Goal: Task Accomplishment & Management: Manage account settings

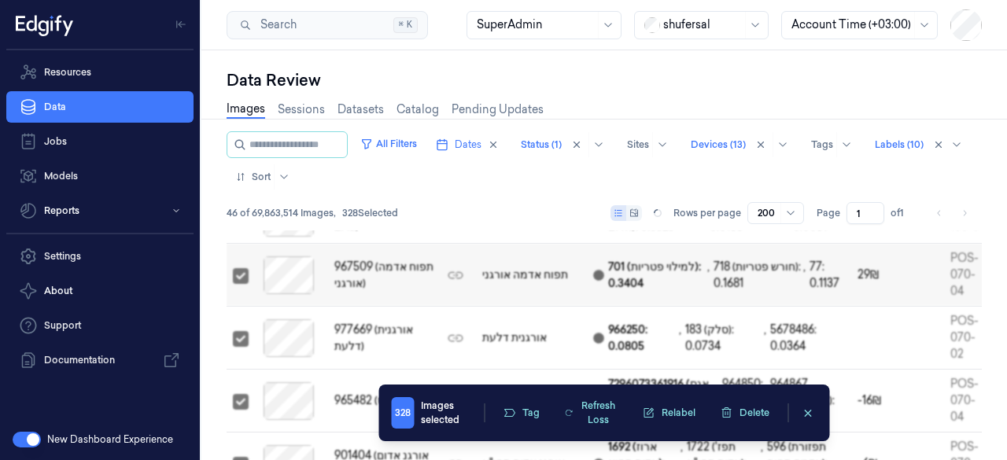
scroll to position [196, 0]
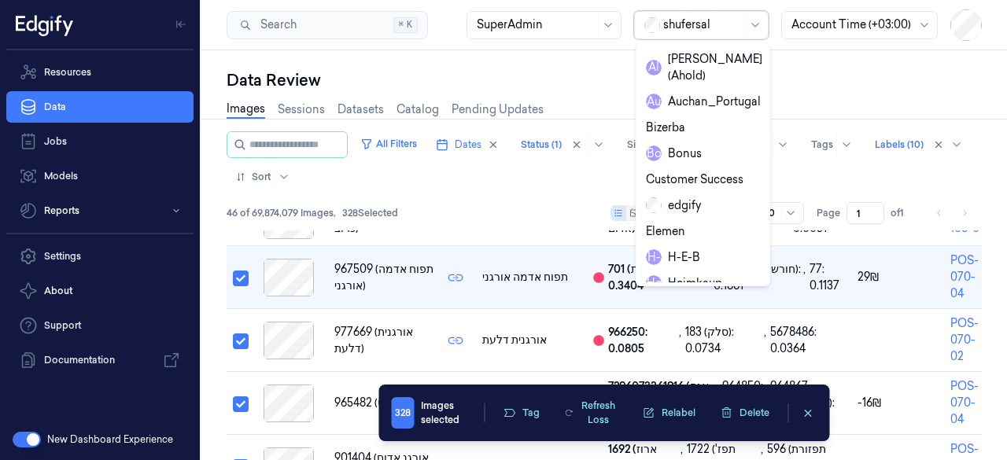
click at [718, 14] on div "shufersal" at bounding box center [702, 25] width 79 height 27
click at [708, 59] on div "[PERSON_NAME] (Ahold)" at bounding box center [704, 67] width 116 height 33
click at [705, 37] on div "shufersal" at bounding box center [702, 25] width 79 height 27
click at [697, 59] on div "[PERSON_NAME] (Ahold)" at bounding box center [704, 67] width 116 height 33
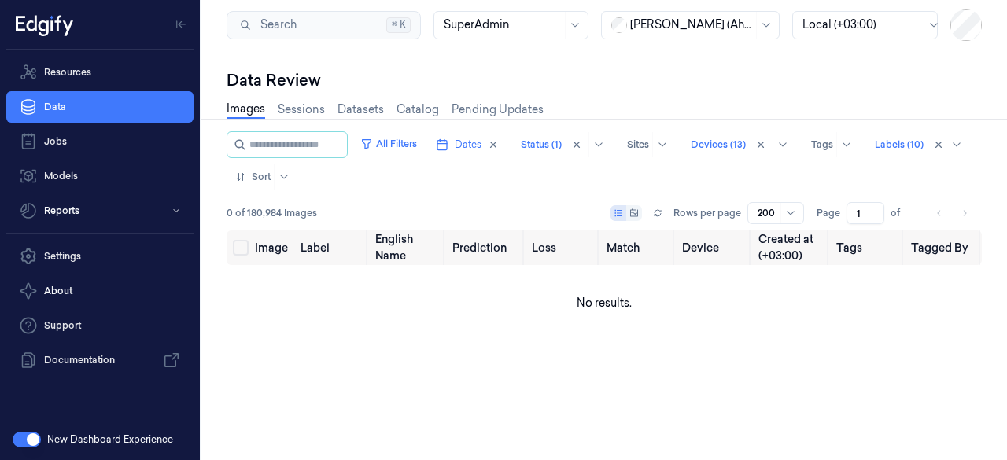
scroll to position [0, 0]
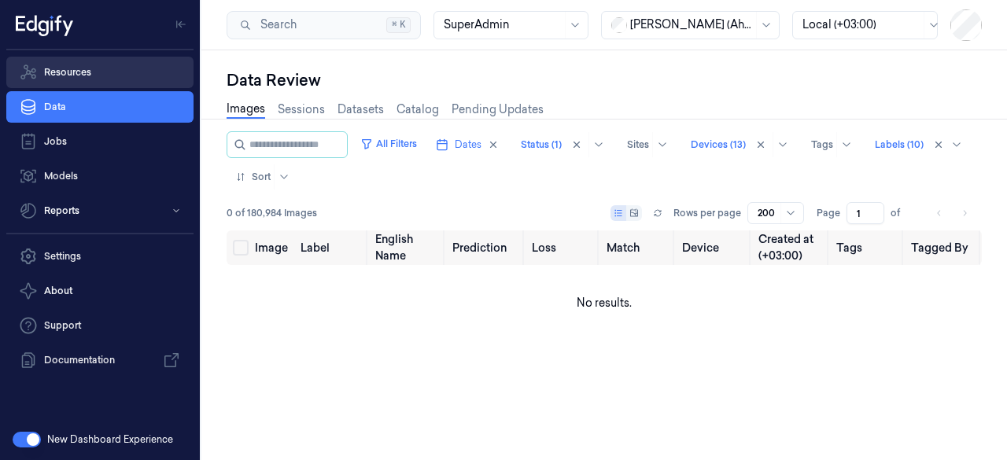
click at [120, 84] on link "Resources" at bounding box center [99, 72] width 187 height 31
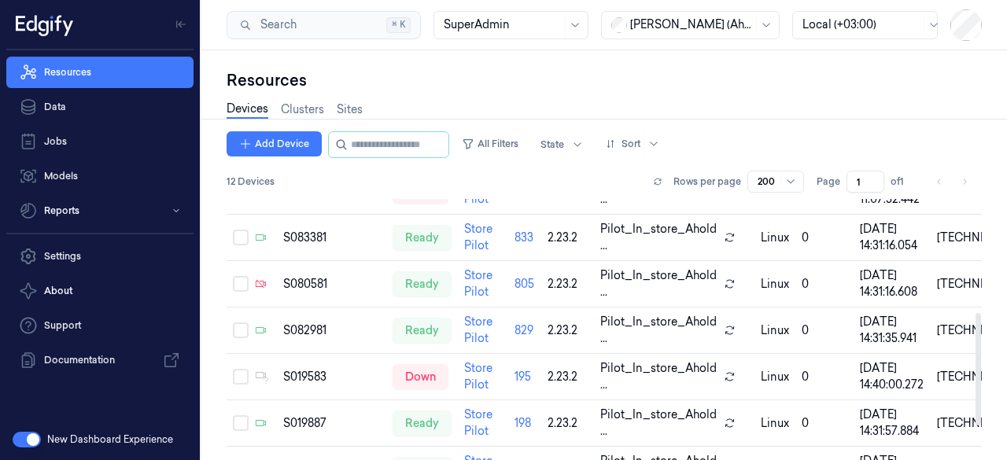
scroll to position [267, 0]
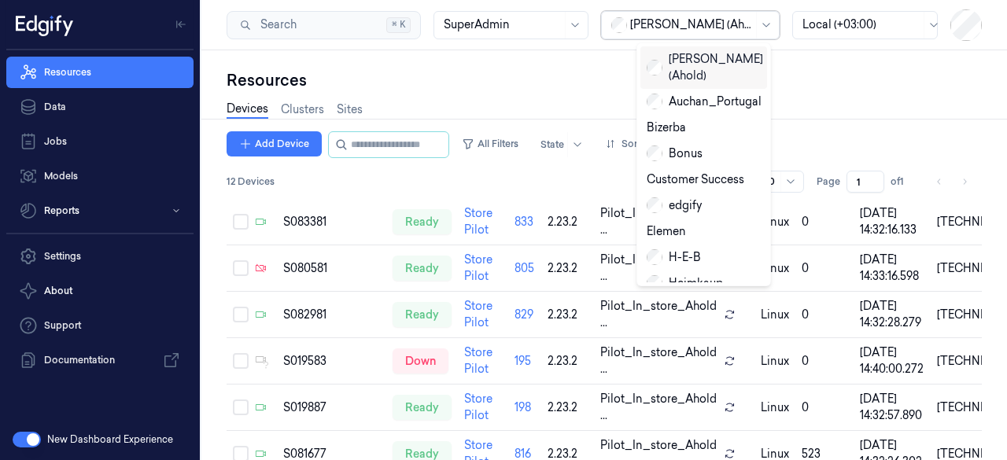
click at [694, 19] on div at bounding box center [691, 25] width 123 height 17
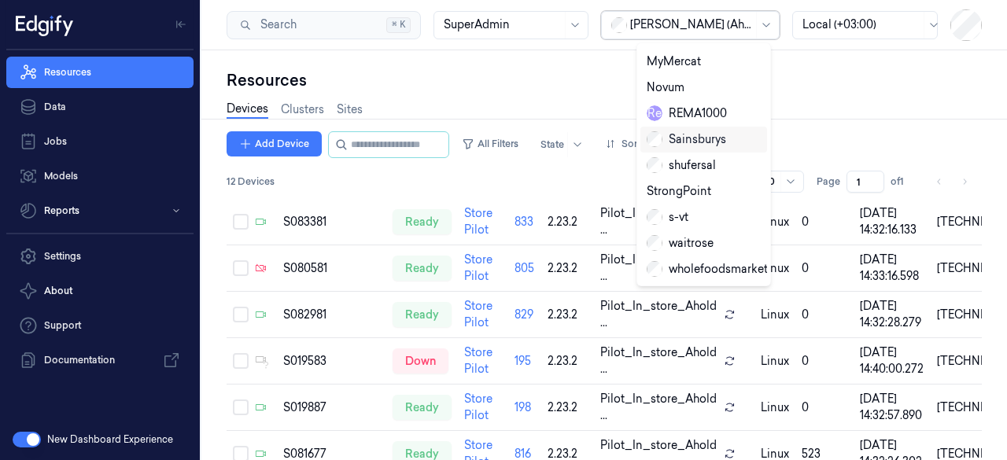
click at [711, 141] on div "Sainsburys" at bounding box center [686, 139] width 79 height 17
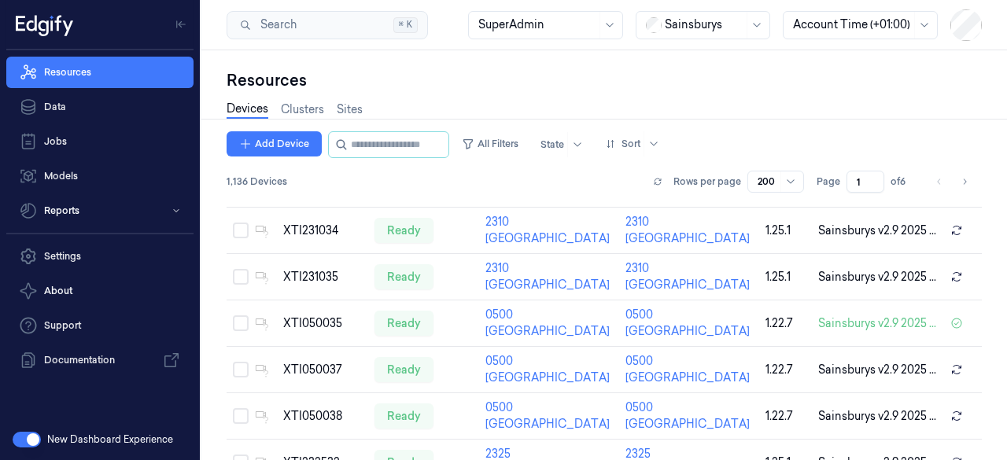
click at [239, 177] on span "1,136 Devices" at bounding box center [257, 182] width 61 height 14
copy span "1,136"
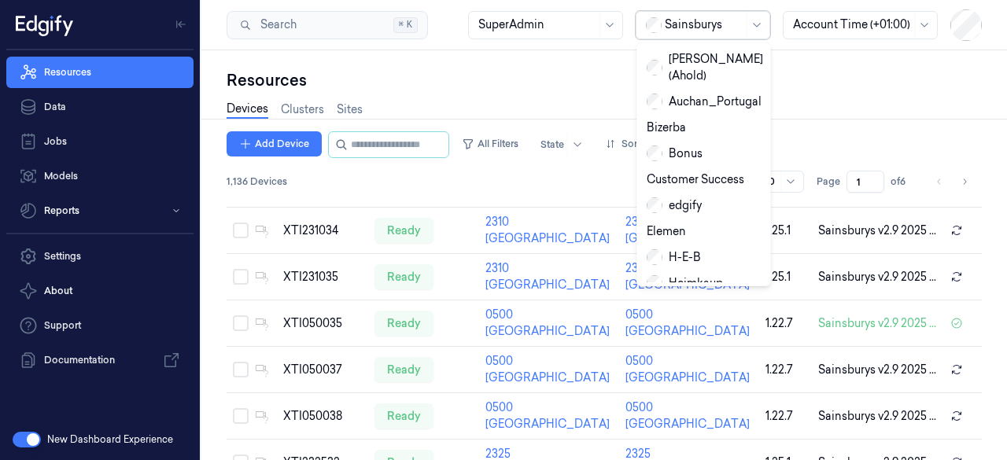
click at [714, 14] on div "Sainsburys" at bounding box center [704, 25] width 79 height 27
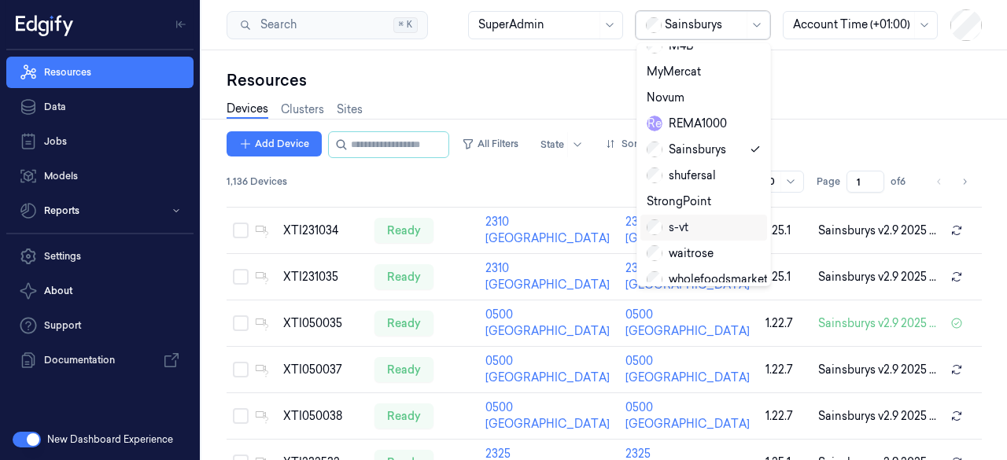
scroll to position [264, 0]
click at [691, 168] on div "shufersal" at bounding box center [681, 176] width 69 height 17
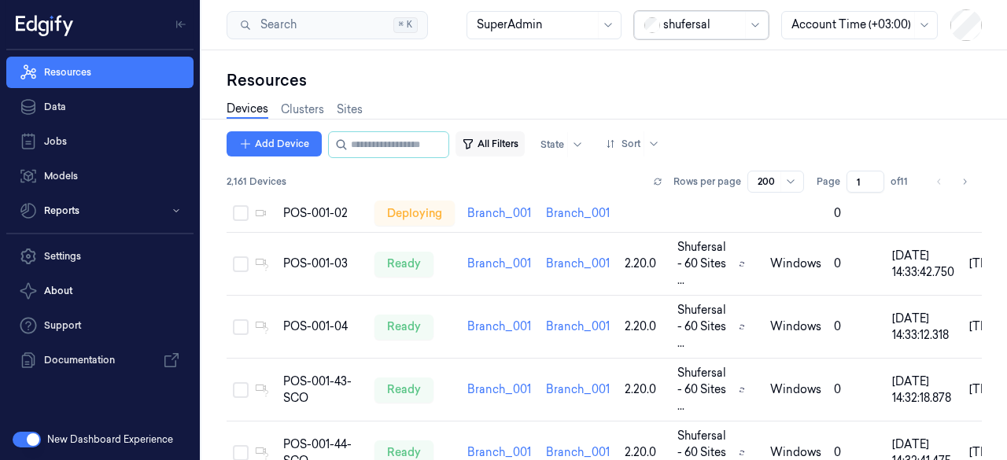
click at [523, 146] on button "All Filters" at bounding box center [490, 143] width 69 height 25
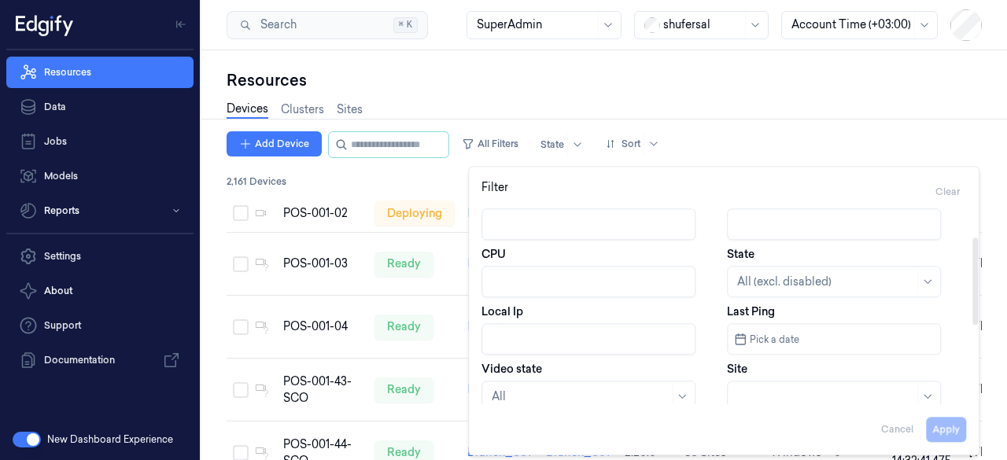
scroll to position [74, 0]
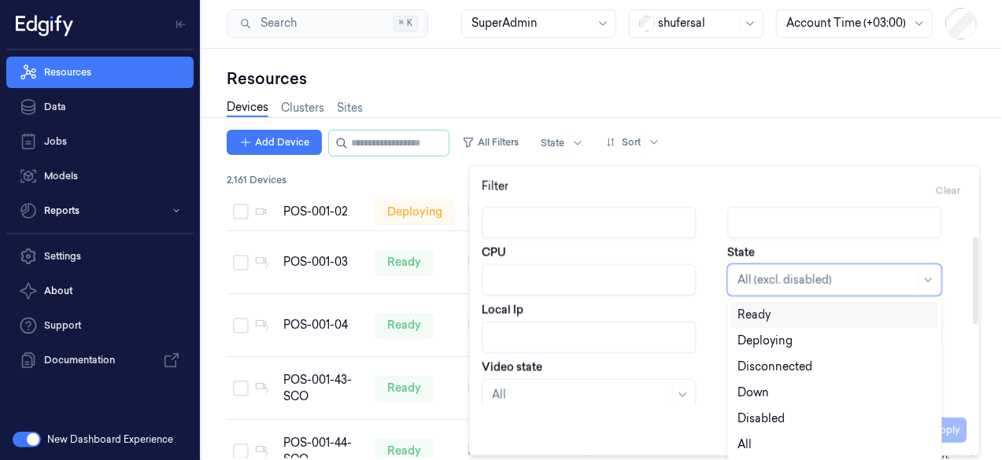
click at [778, 279] on div at bounding box center [825, 280] width 177 height 17
click at [778, 313] on div "Ready" at bounding box center [834, 314] width 194 height 17
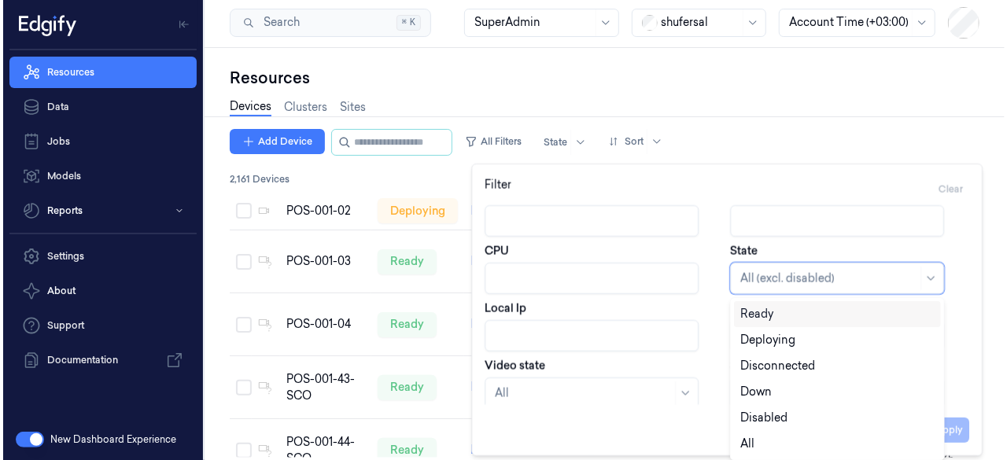
scroll to position [0, 0]
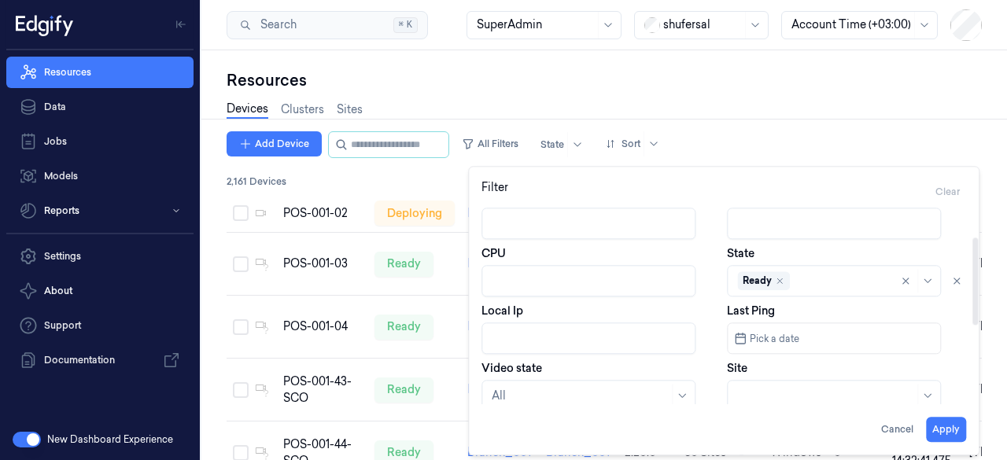
click at [959, 364] on div "Site" at bounding box center [846, 385] width 239 height 51
click at [952, 418] on button "Apply" at bounding box center [946, 430] width 40 height 25
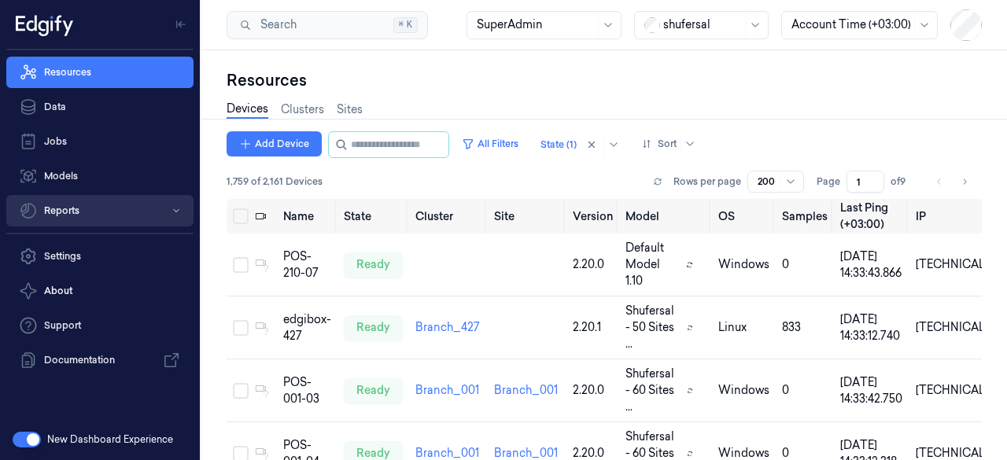
click at [113, 207] on button "Reports" at bounding box center [99, 210] width 187 height 31
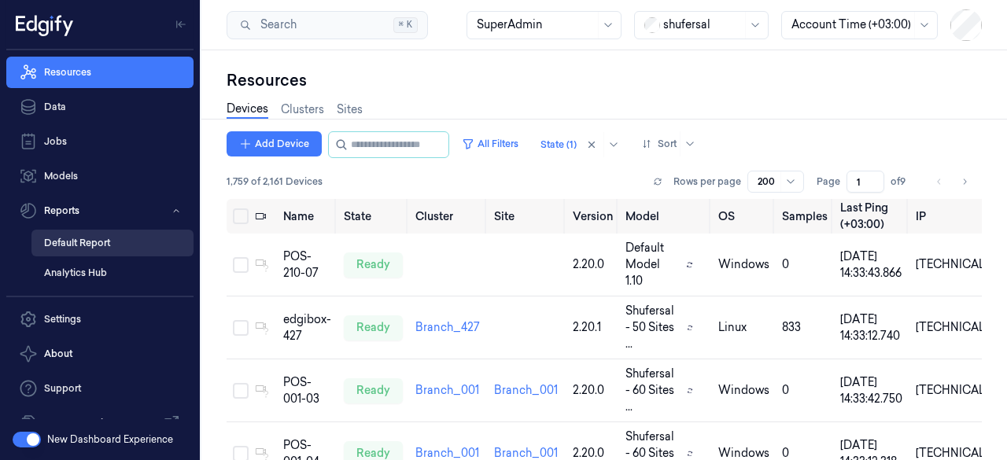
click at [92, 246] on link "Default Report" at bounding box center [112, 243] width 162 height 27
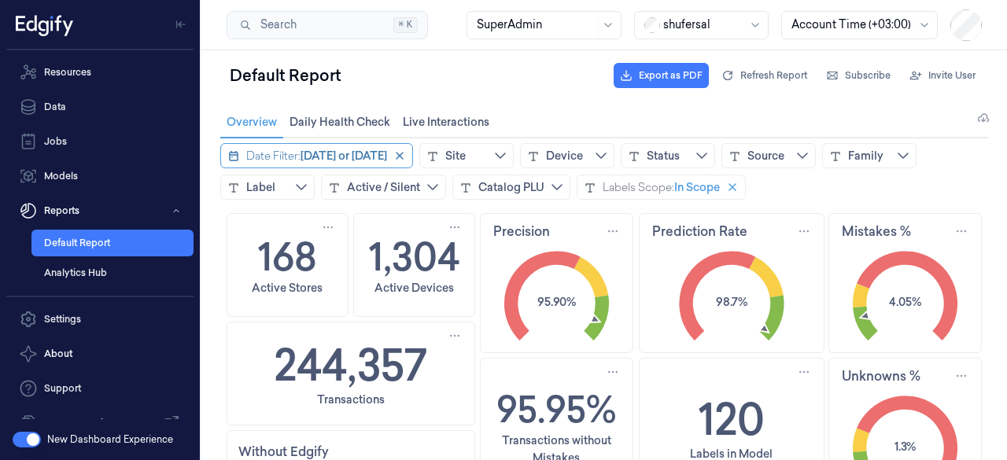
click at [336, 153] on span "[DATE] or [DATE]" at bounding box center [344, 156] width 87 height 16
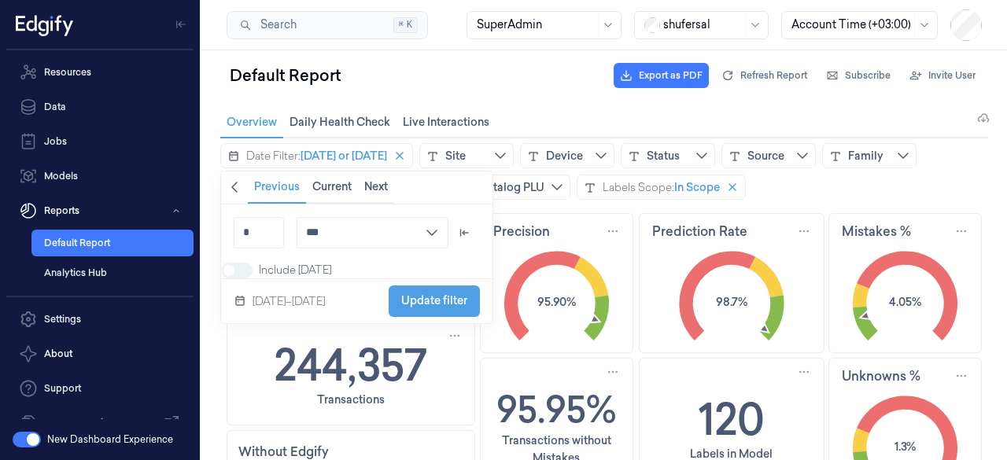
click at [235, 183] on icon "chevronleft icon" at bounding box center [234, 188] width 6 height 11
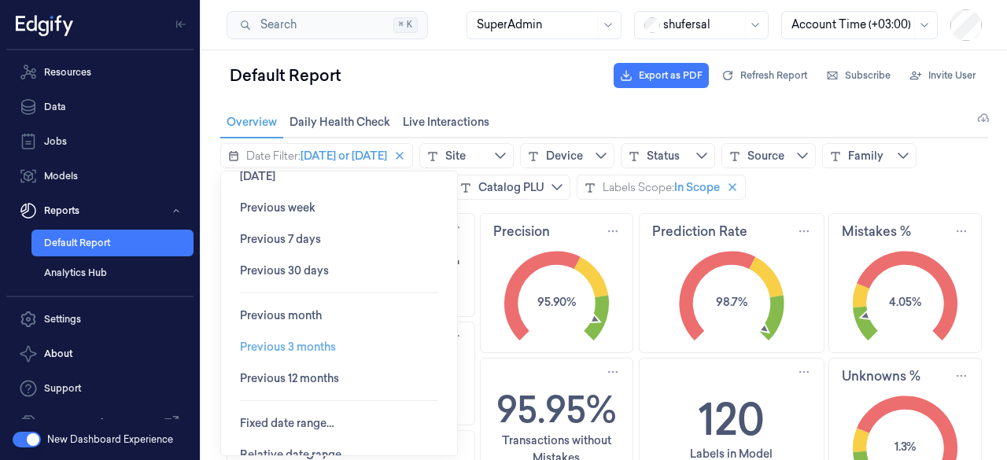
scroll to position [54, 0]
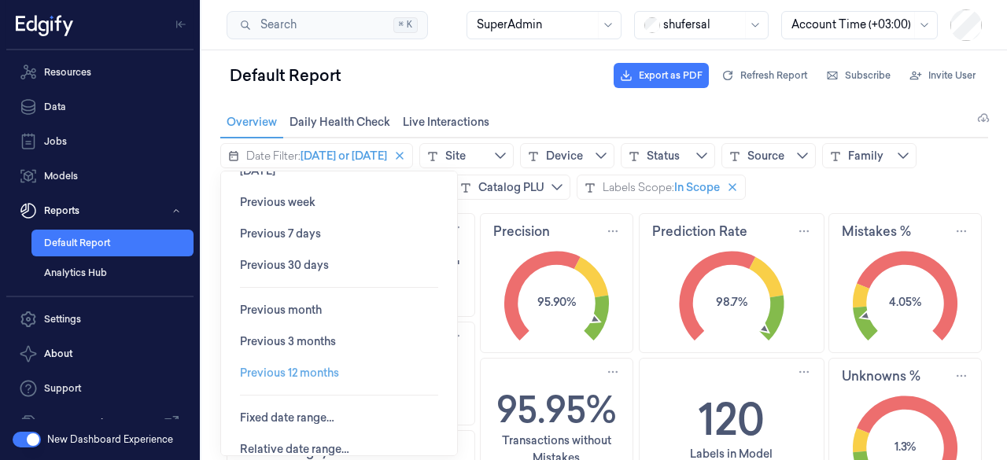
click at [310, 372] on span "Previous 12 months" at bounding box center [289, 373] width 99 height 13
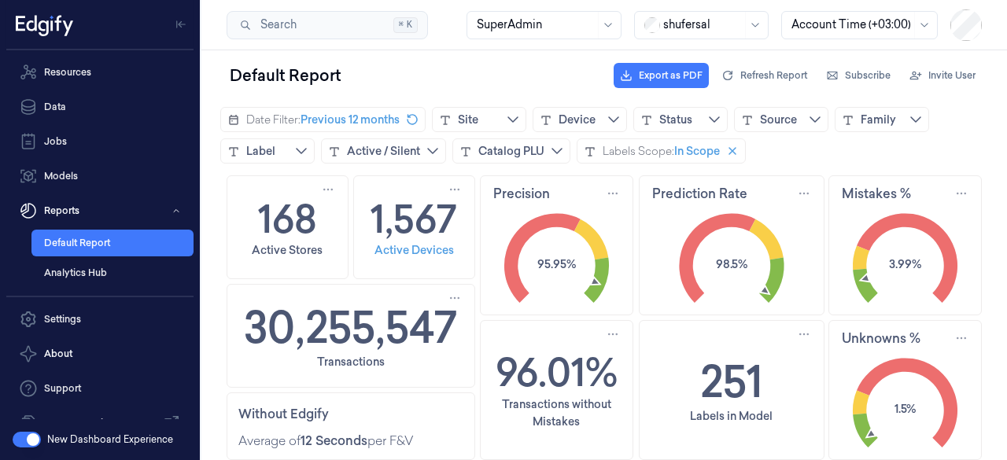
scroll to position [38, 0]
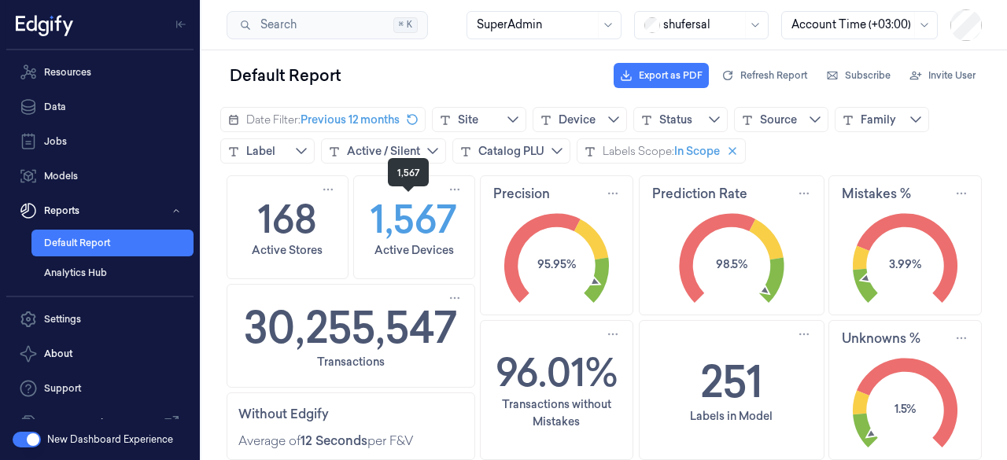
click at [403, 217] on h1 "1,567" at bounding box center [414, 218] width 87 height 55
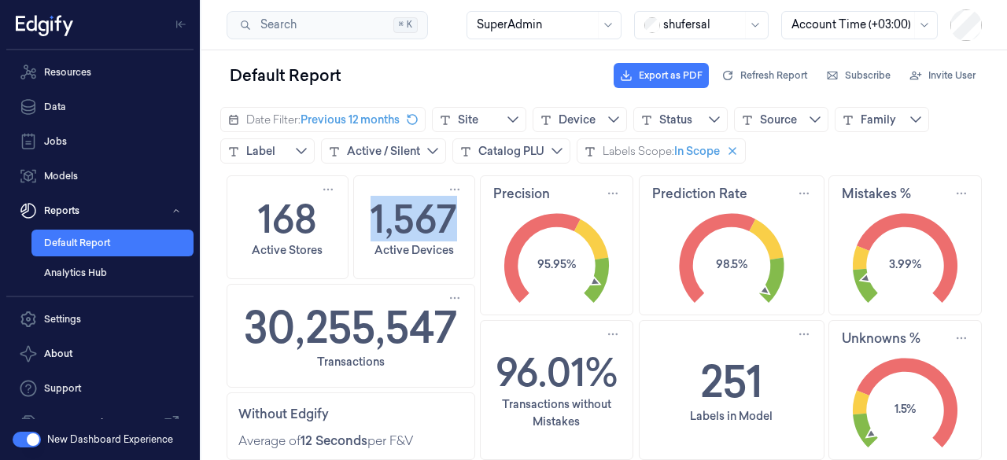
copy h1 "1,567"
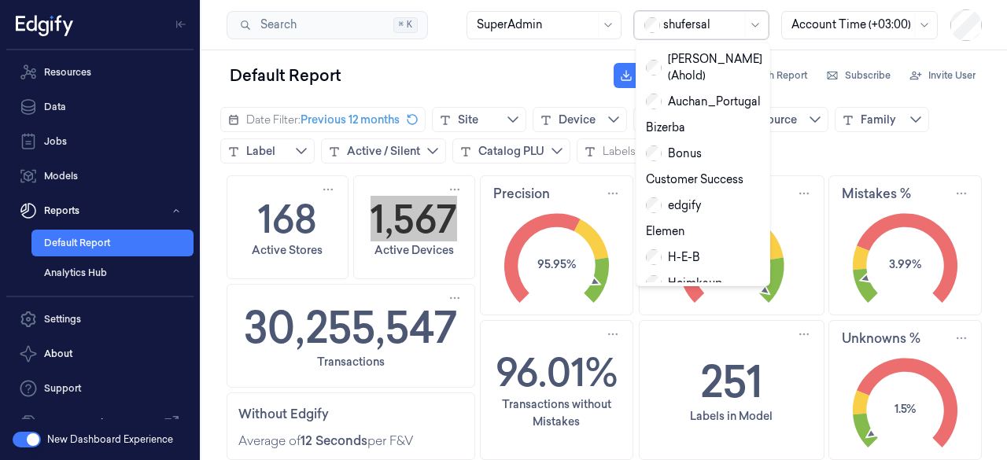
click at [716, 28] on div at bounding box center [702, 25] width 79 height 17
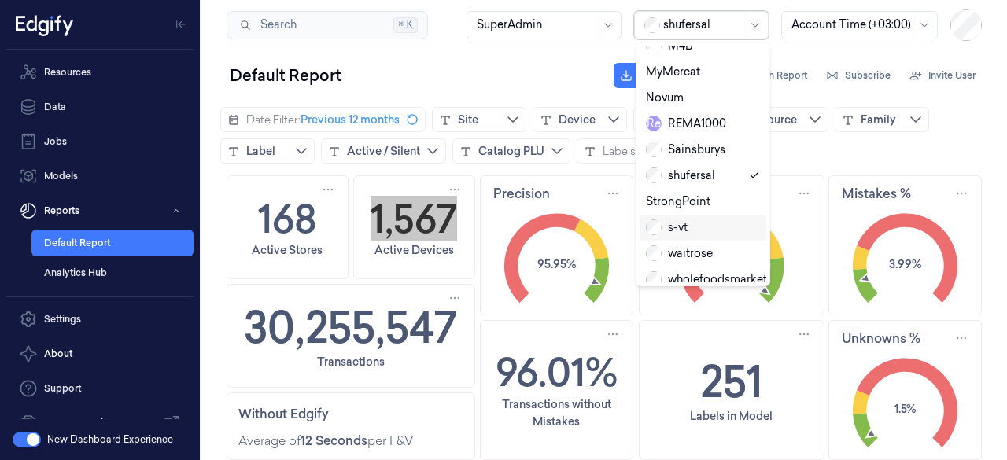
scroll to position [0, 0]
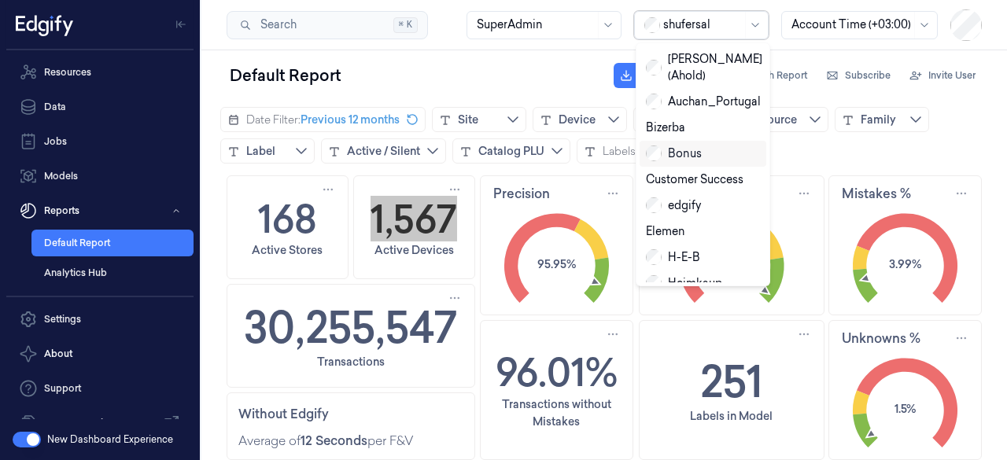
click at [695, 146] on div "Bonus" at bounding box center [674, 154] width 56 height 17
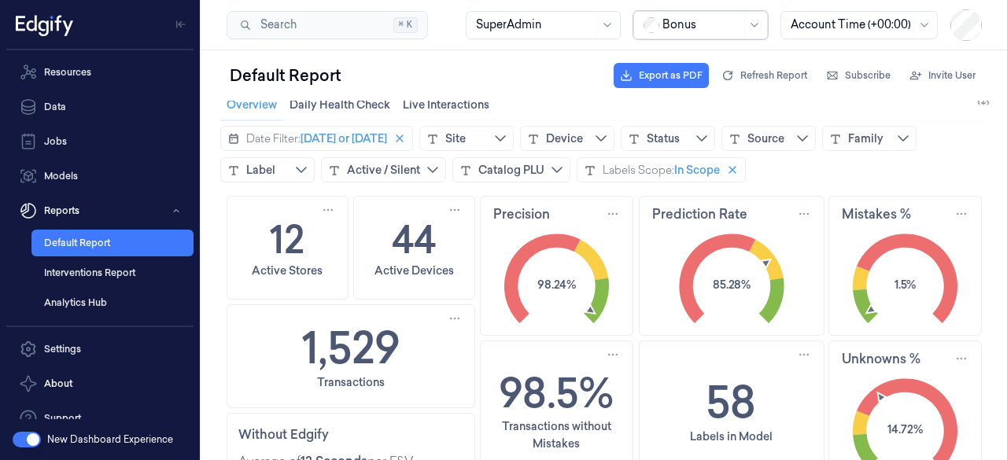
scroll to position [20, 0]
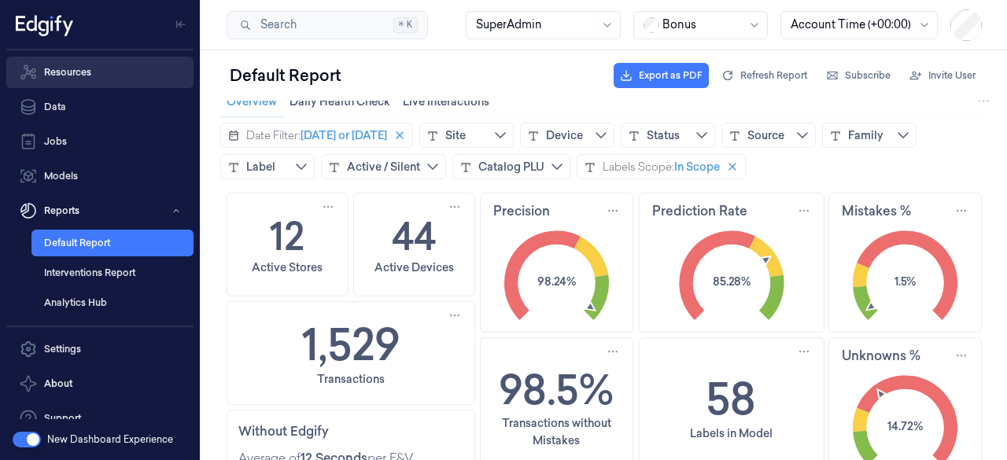
click at [107, 87] on link "Resources" at bounding box center [99, 72] width 187 height 31
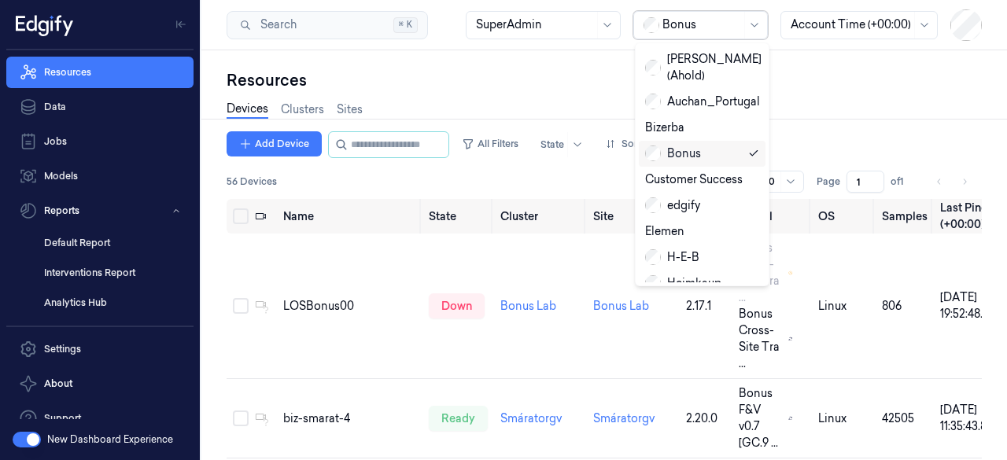
click at [721, 28] on div at bounding box center [702, 25] width 79 height 17
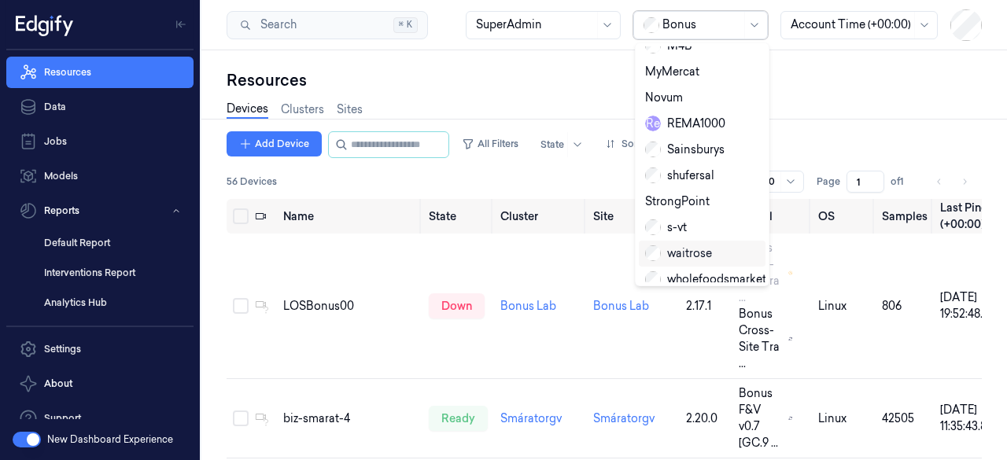
scroll to position [264, 0]
click at [684, 116] on div "R e REMA1000" at bounding box center [685, 124] width 80 height 17
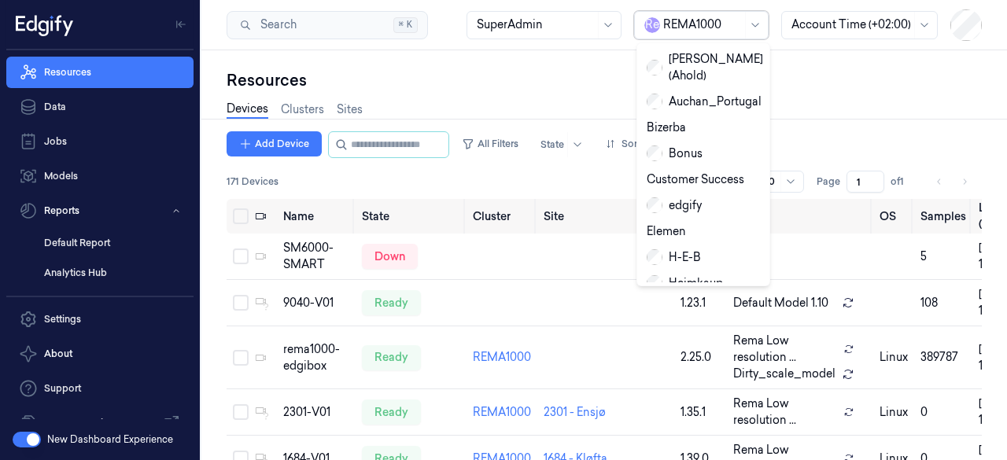
click at [731, 20] on div at bounding box center [702, 25] width 79 height 17
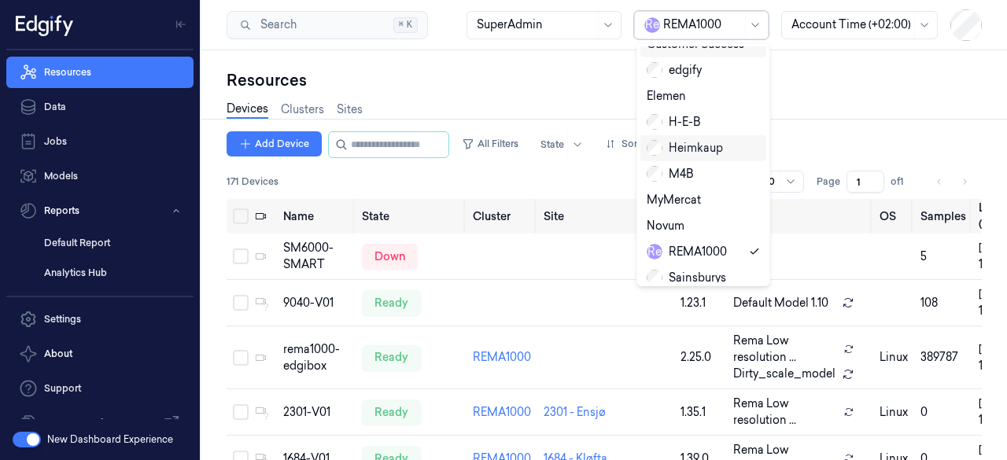
scroll to position [136, 0]
click at [700, 113] on div "H-E-B" at bounding box center [703, 121] width 113 height 17
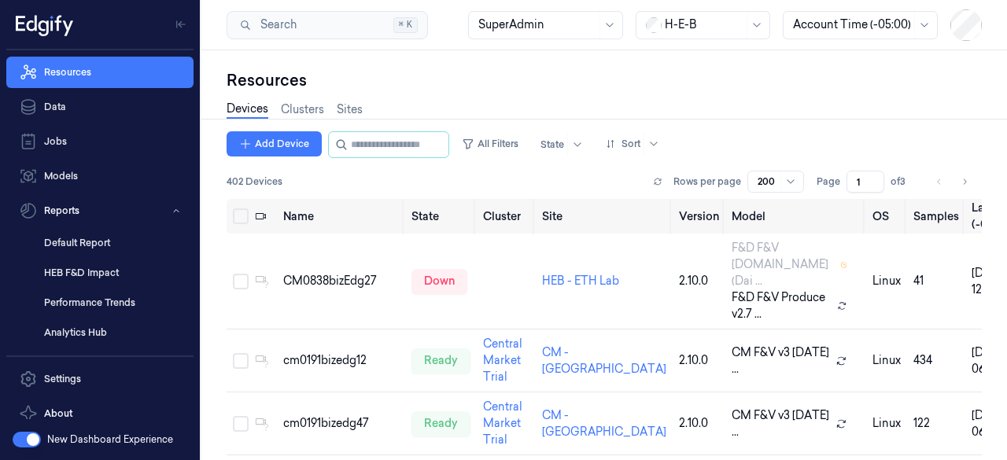
click at [231, 182] on span "402 Devices" at bounding box center [255, 182] width 56 height 14
copy span "402"
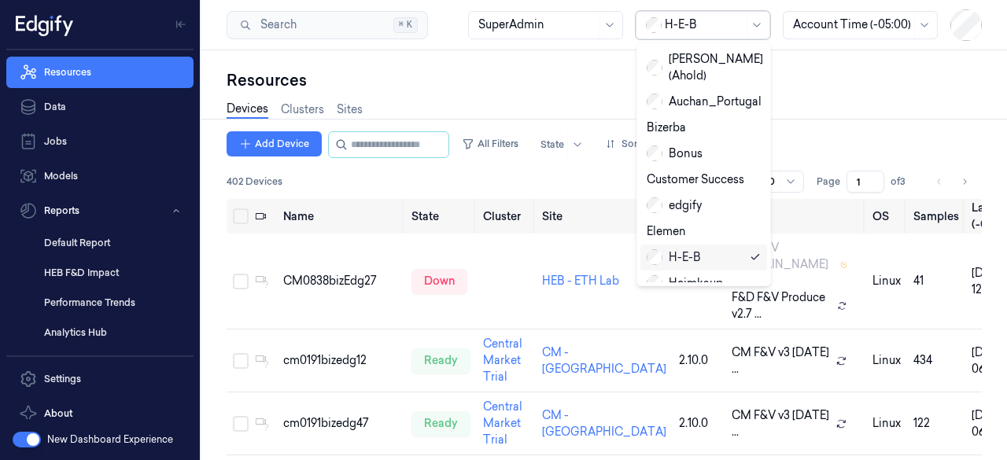
click at [740, 35] on div "H-E-B" at bounding box center [704, 25] width 79 height 27
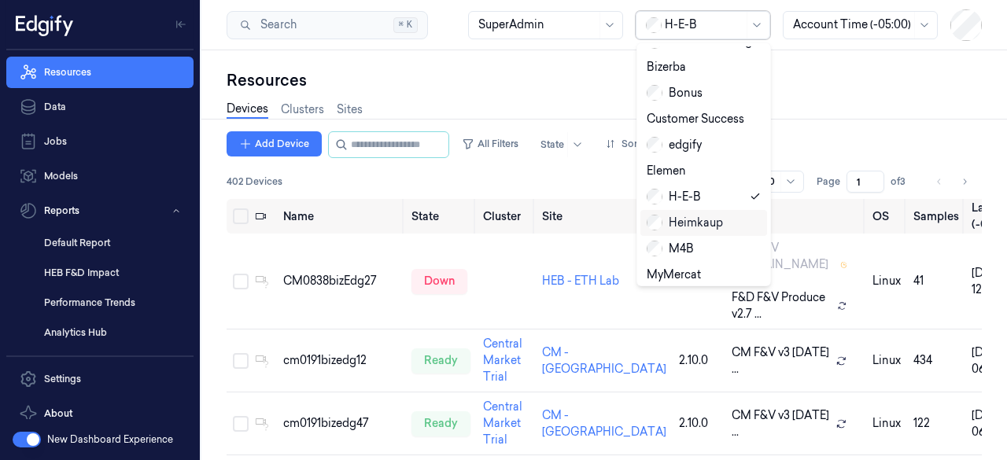
scroll to position [61, 0]
click at [700, 215] on div "Heimkaup" at bounding box center [685, 223] width 76 height 17
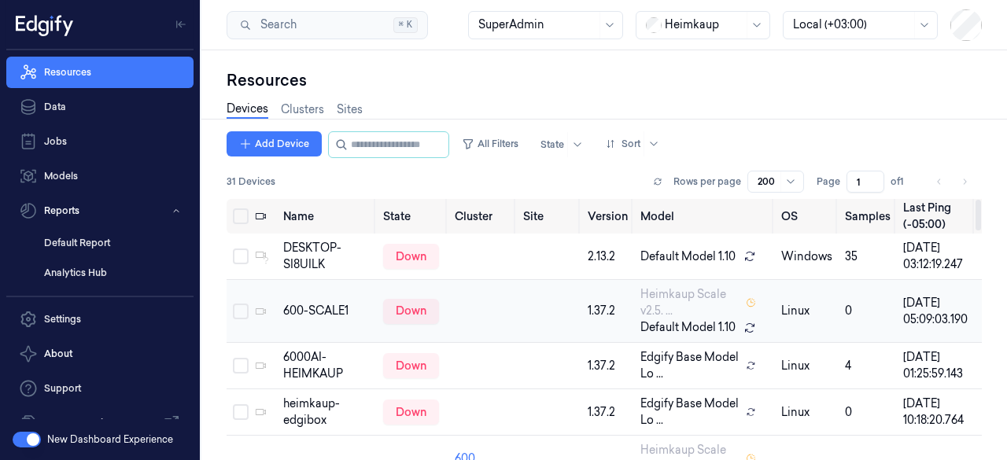
click at [449, 329] on td at bounding box center [483, 311] width 68 height 63
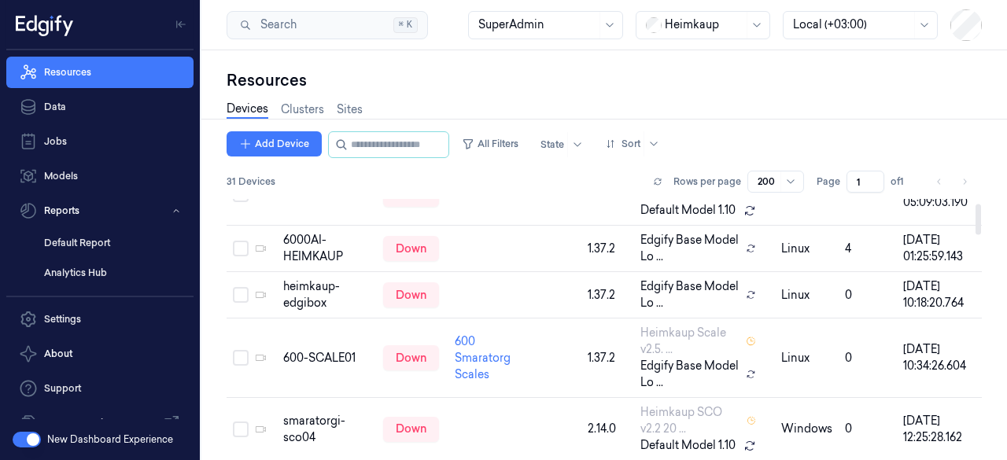
scroll to position [0, 0]
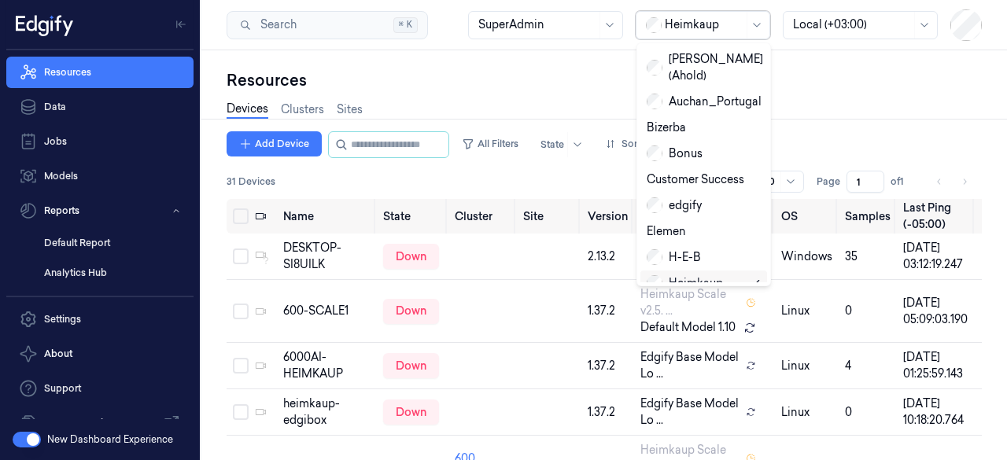
click at [677, 31] on div at bounding box center [704, 25] width 79 height 17
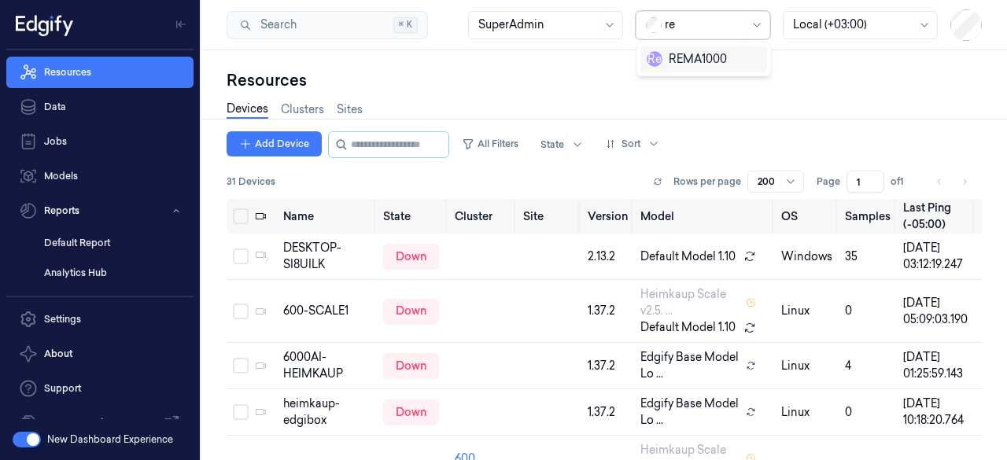
type input "rem"
click at [685, 55] on div "R e REMA1000" at bounding box center [687, 59] width 80 height 17
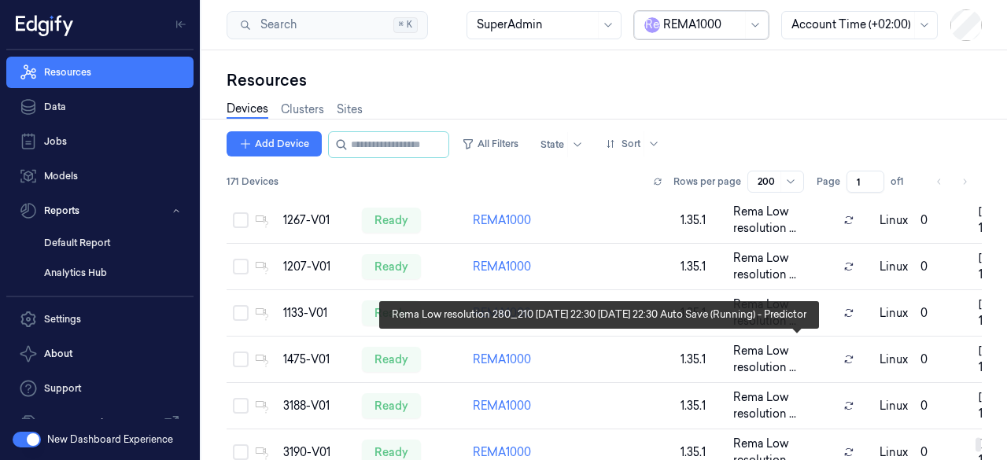
scroll to position [7735, 0]
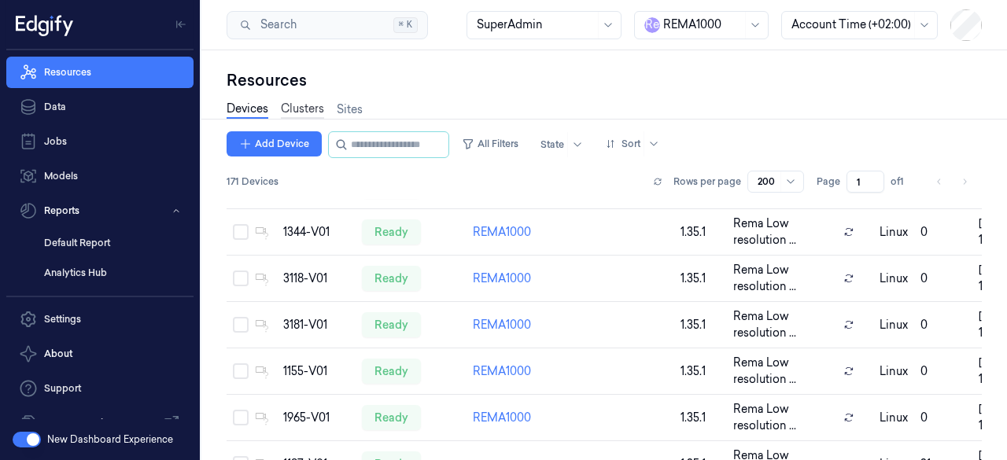
click at [291, 109] on link "Clusters" at bounding box center [302, 110] width 43 height 18
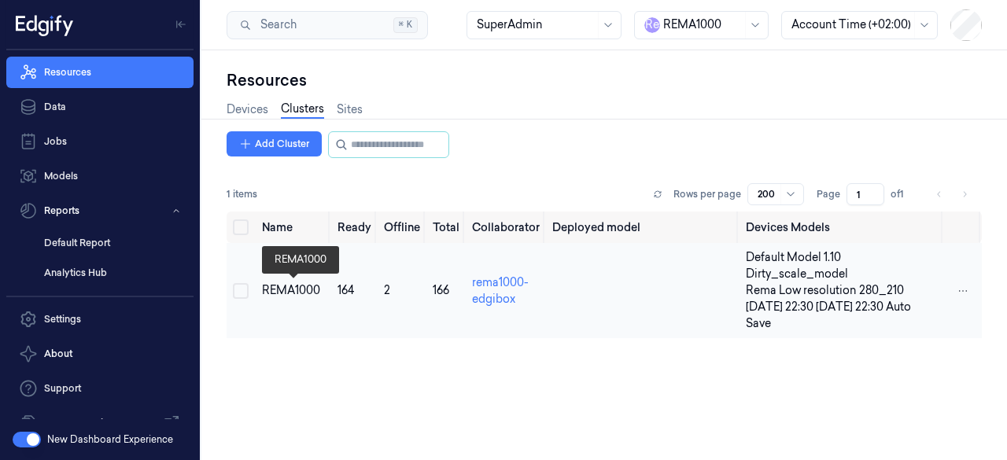
click at [279, 288] on div "REMA1000" at bounding box center [293, 291] width 63 height 17
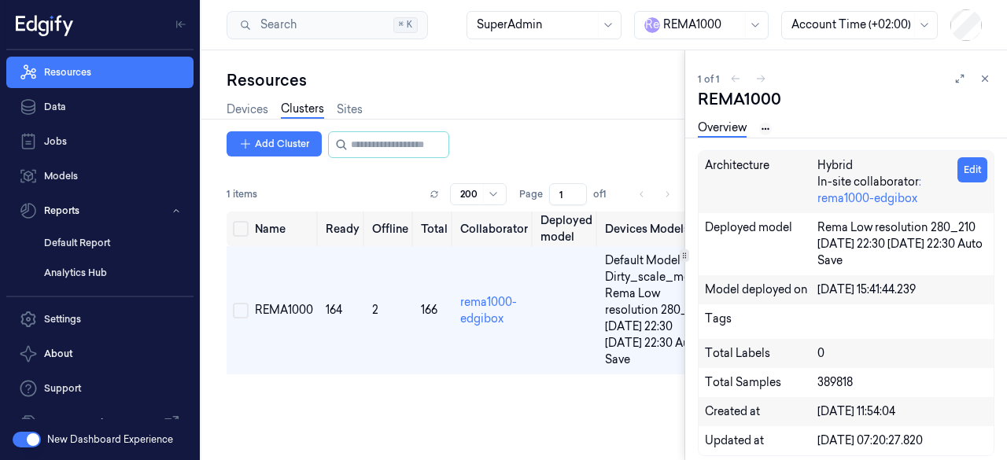
click at [767, 131] on html "Resources Data Jobs Models Reports Default Report Analytics Hub Settings About …" at bounding box center [503, 230] width 1007 height 460
click at [748, 173] on div "Devices" at bounding box center [766, 182] width 93 height 26
click at [759, 125] on div "Overview Devices" at bounding box center [736, 129] width 77 height 18
click at [767, 131] on html "Resources Data Jobs Models Reports Default Report Analytics Hub Settings About …" at bounding box center [503, 230] width 1007 height 460
click at [746, 180] on link "Devices" at bounding box center [766, 182] width 80 height 17
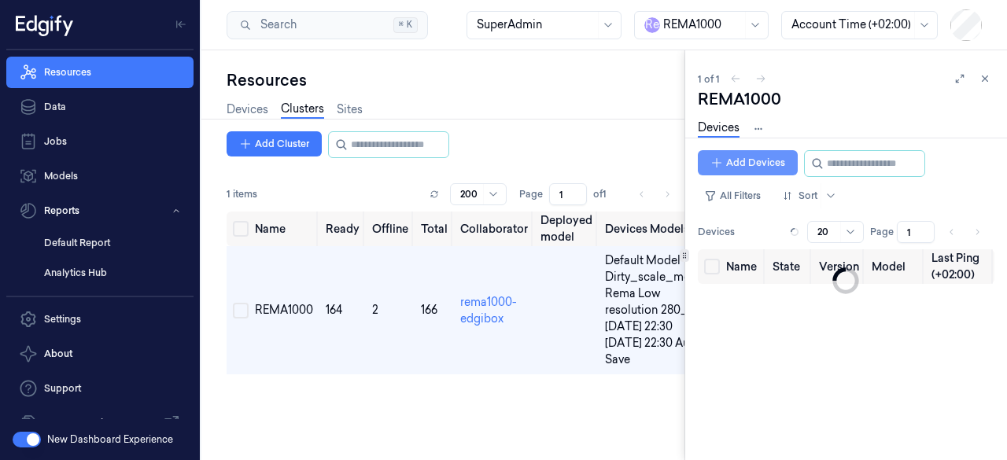
click at [765, 166] on button "Add Devices" at bounding box center [748, 162] width 100 height 25
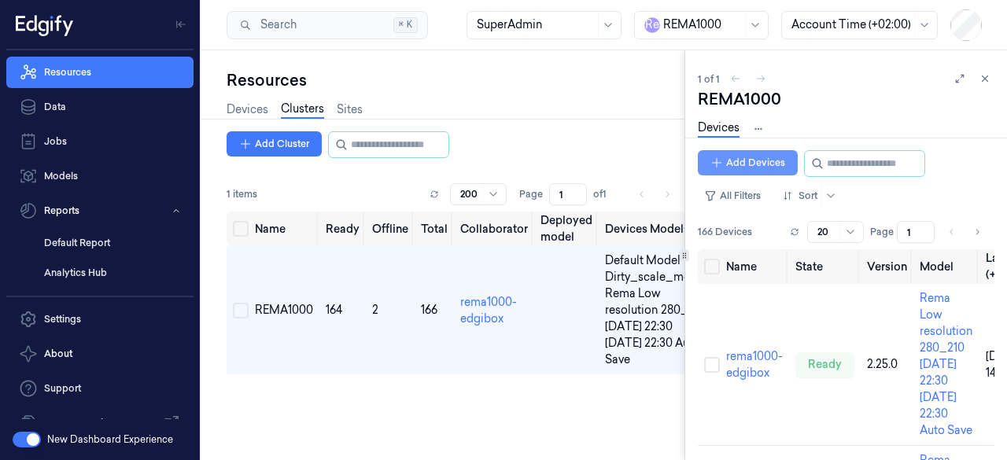
click at [733, 169] on button "Add Devices" at bounding box center [748, 162] width 100 height 25
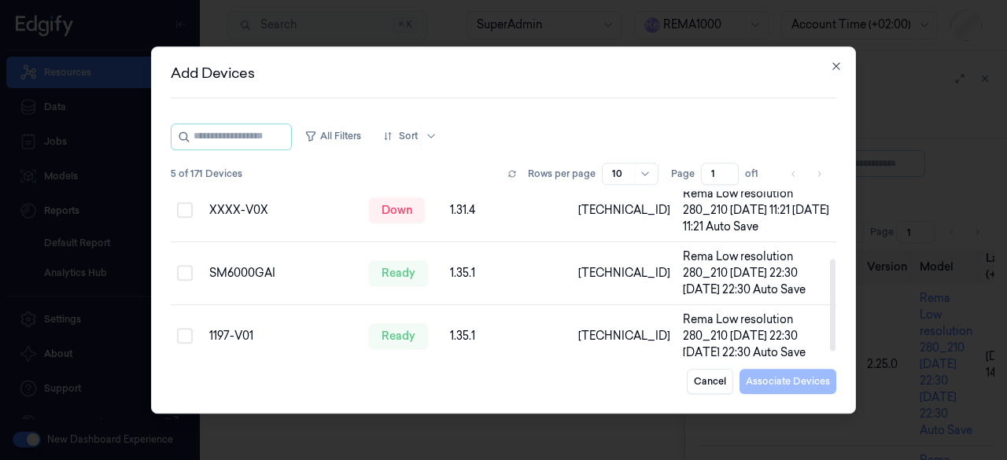
scroll to position [130, 0]
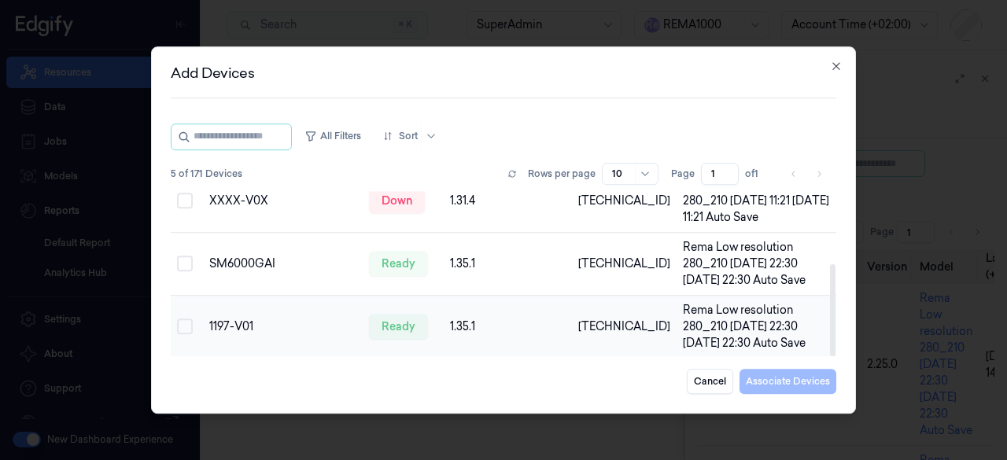
click at [179, 323] on button "Select row" at bounding box center [185, 327] width 16 height 16
click at [788, 379] on button "Associate Devices" at bounding box center [788, 381] width 97 height 25
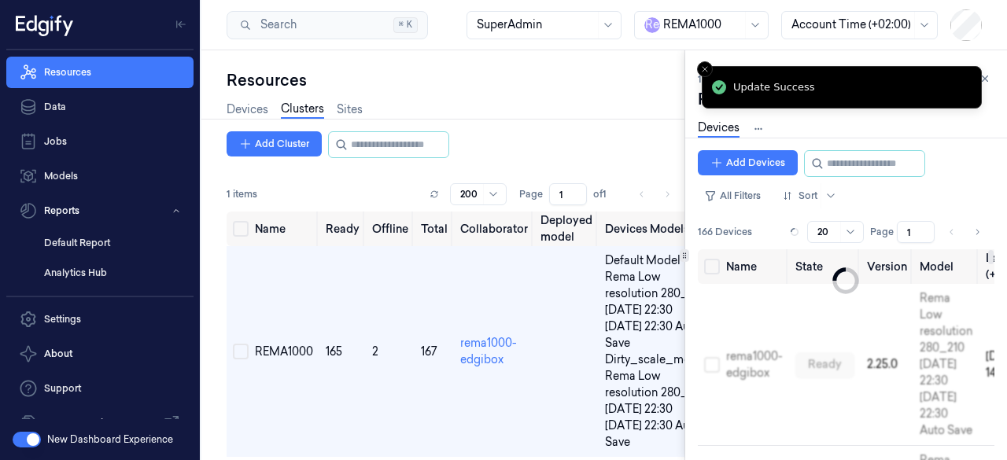
scroll to position [14, 0]
